Goal: Task Accomplishment & Management: Complete application form

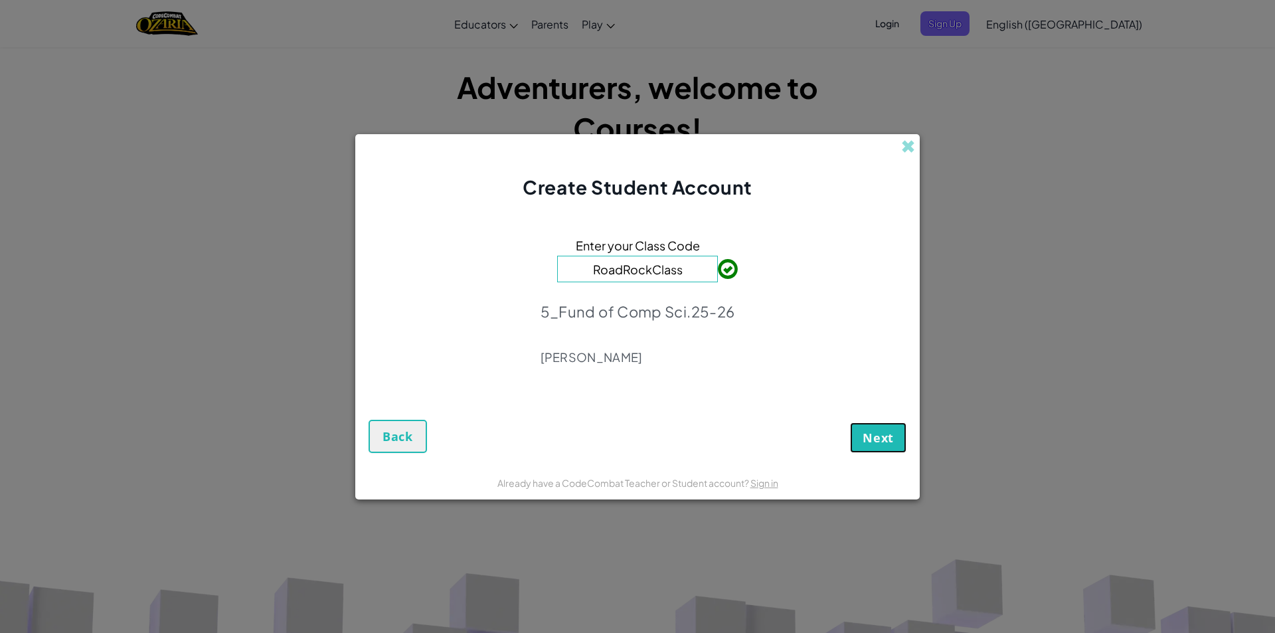
click at [888, 434] on span "Next" at bounding box center [877, 438] width 31 height 16
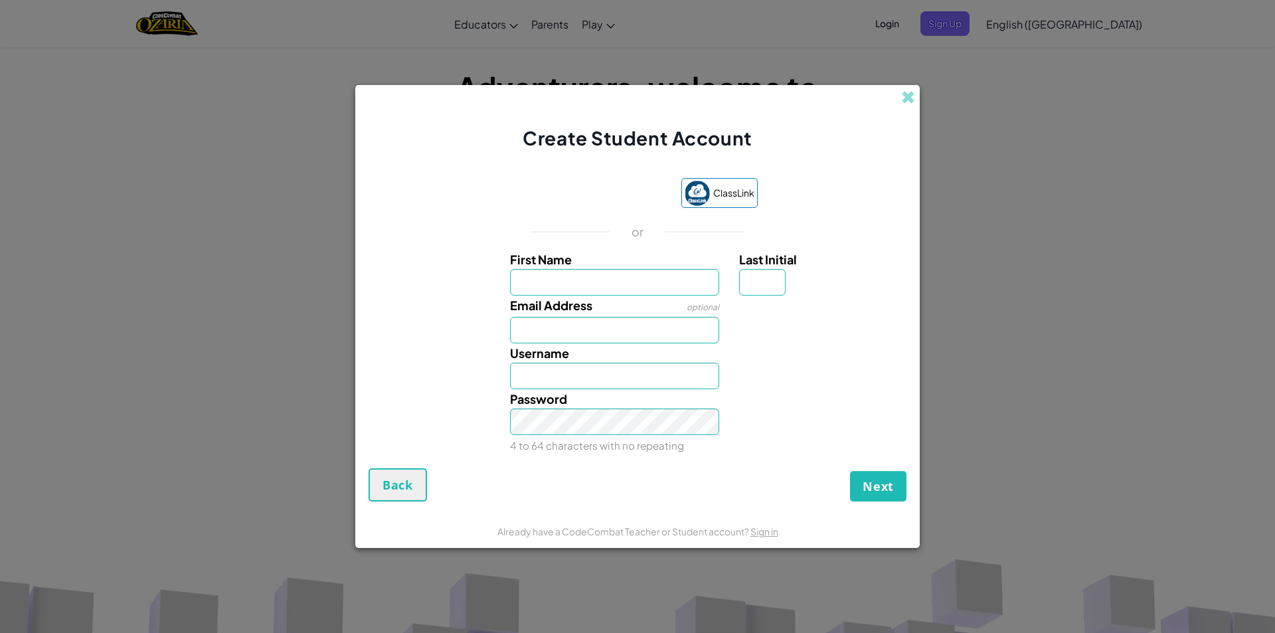
click at [564, 172] on div "ClassLink or First Name Last Initial Email Address optional Username Password 4…" at bounding box center [637, 316] width 538 height 303
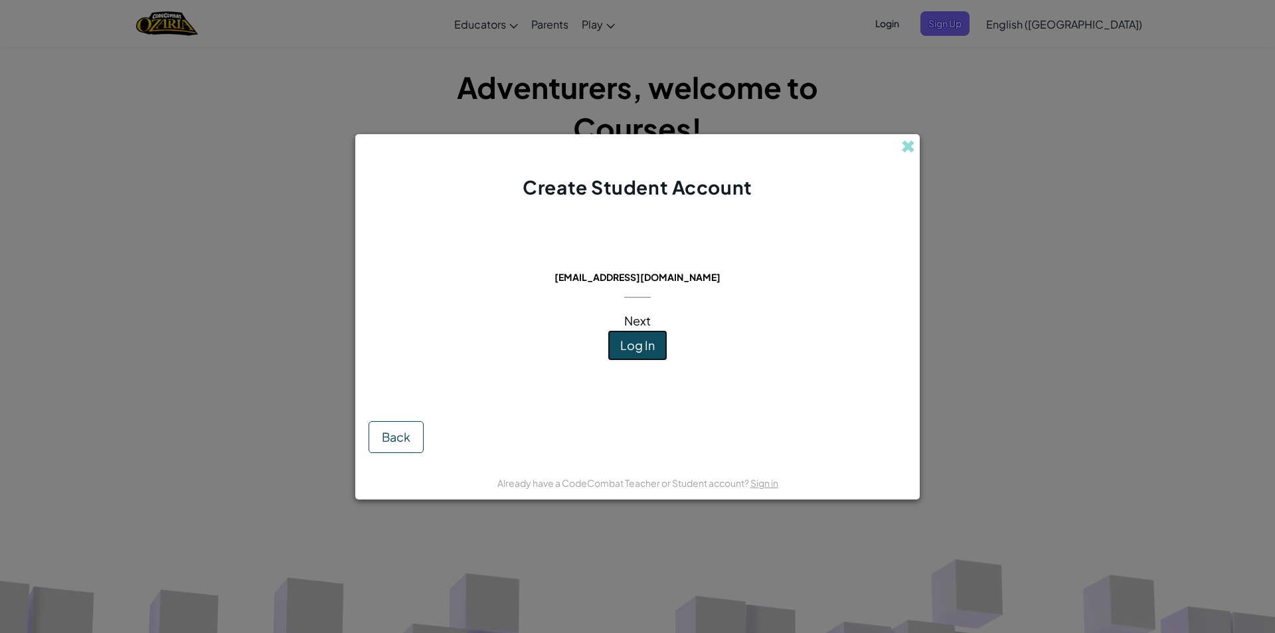
click at [653, 339] on span "Log In" at bounding box center [637, 344] width 35 height 15
